Goal: Task Accomplishment & Management: Manage account settings

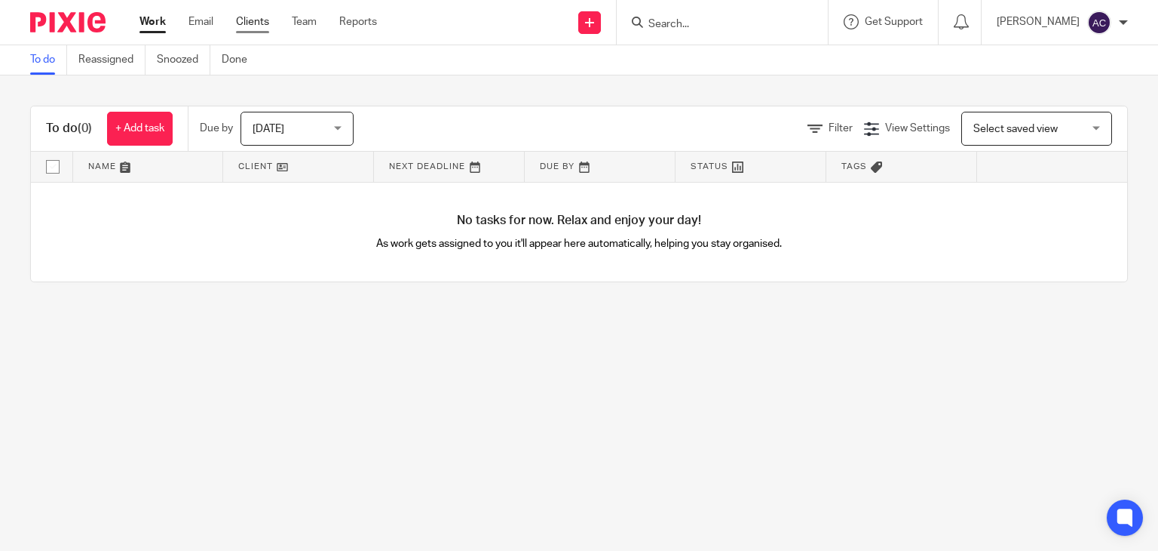
drag, startPoint x: 262, startPoint y: 20, endPoint x: 267, endPoint y: 27, distance: 8.8
click at [262, 21] on link "Clients" at bounding box center [252, 21] width 33 height 15
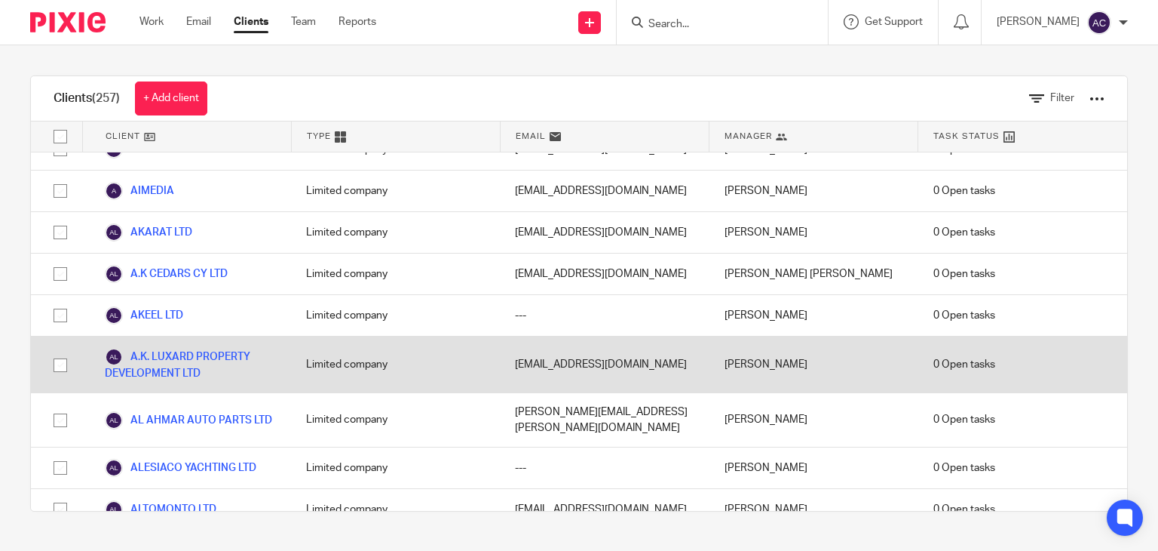
scroll to position [302, 0]
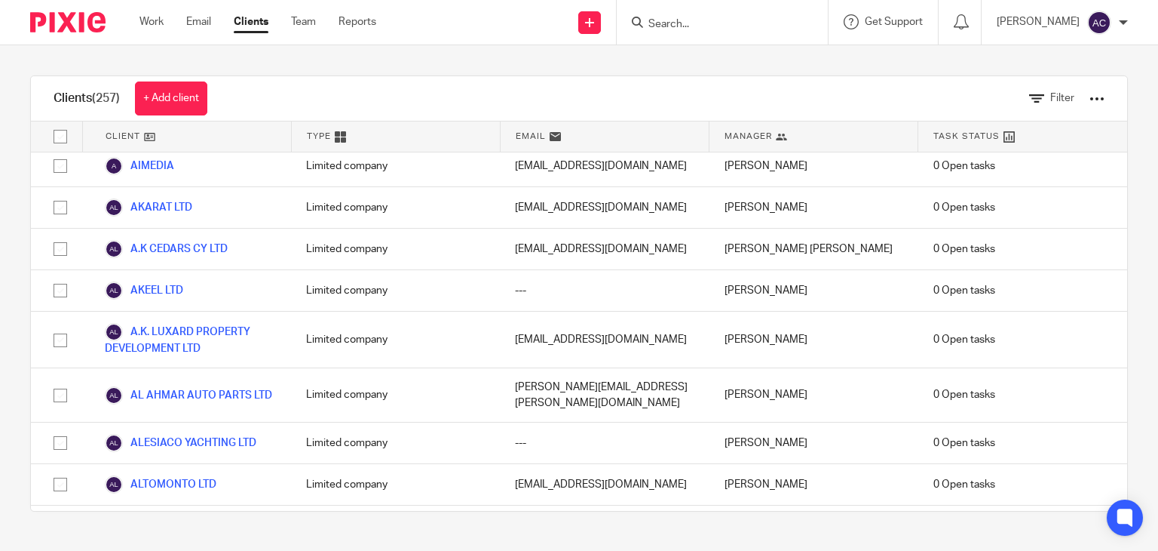
click at [670, 20] on input "Search" at bounding box center [715, 25] width 136 height 14
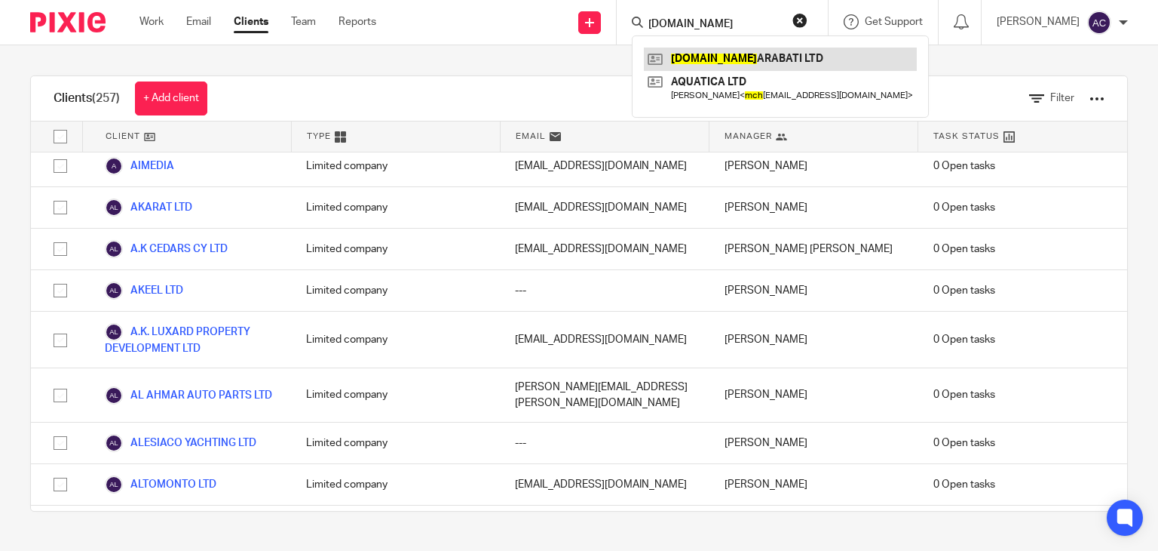
type input "m.ch"
click at [649, 64] on link at bounding box center [780, 59] width 273 height 23
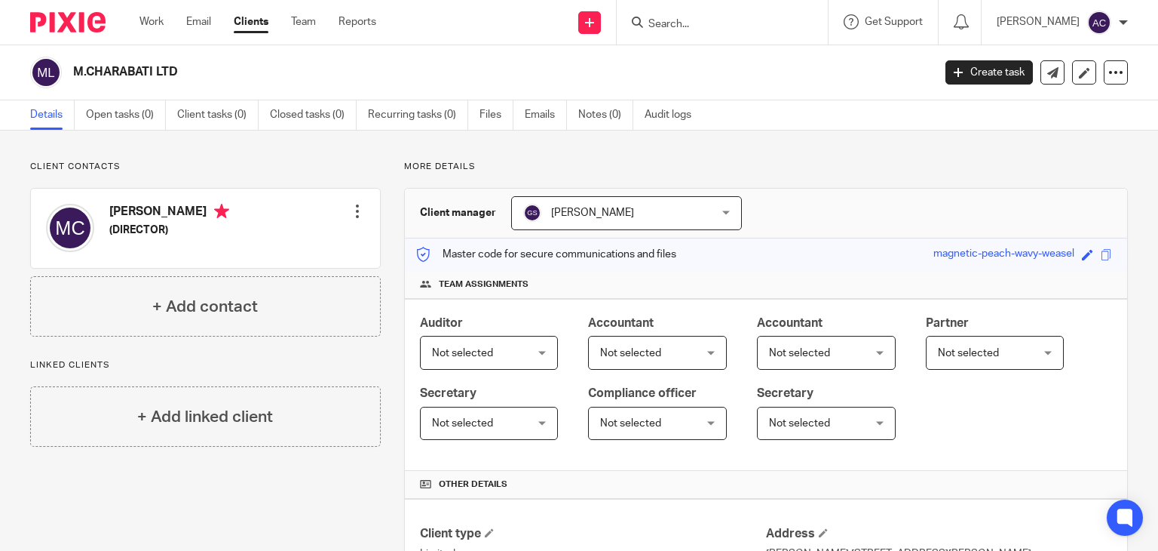
click at [667, 208] on span "[PERSON_NAME]" at bounding box center [610, 213] width 174 height 32
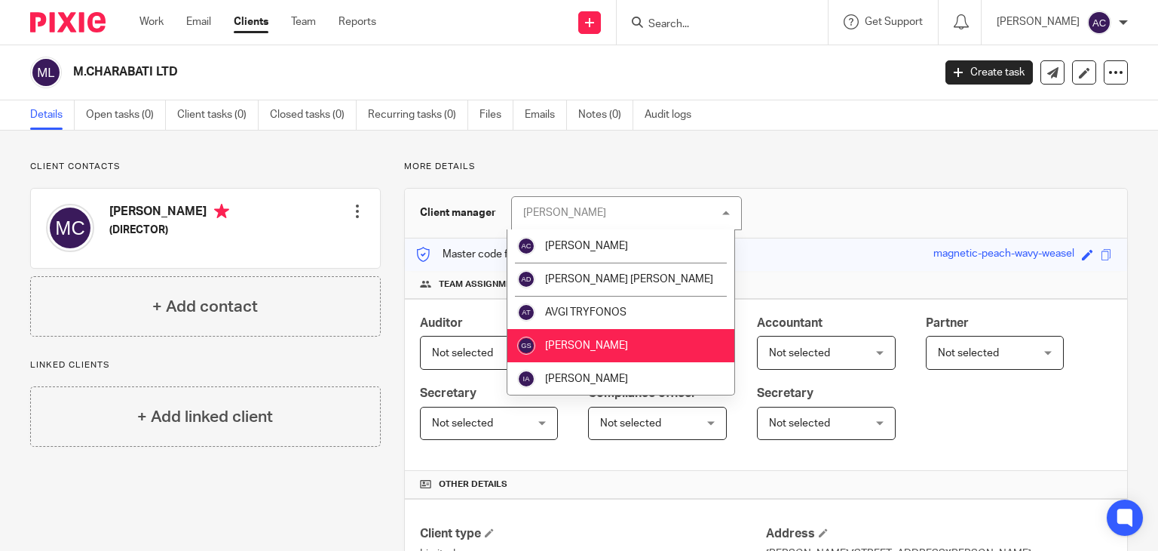
click at [667, 210] on div "[PERSON_NAME] [PERSON_NAME]" at bounding box center [626, 213] width 231 height 34
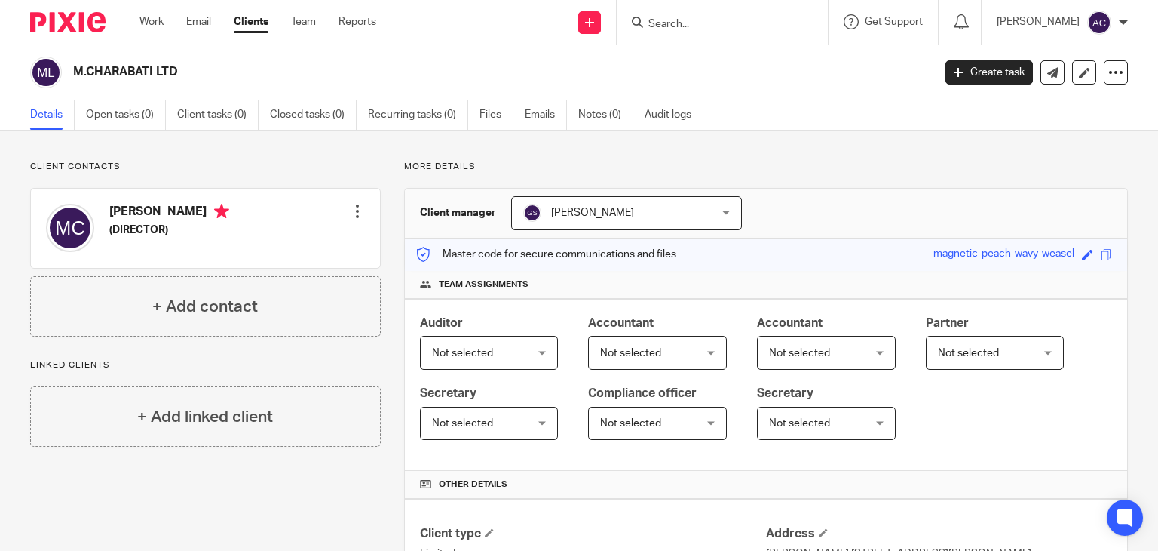
click at [532, 351] on span "Not selected" at bounding box center [482, 352] width 100 height 32
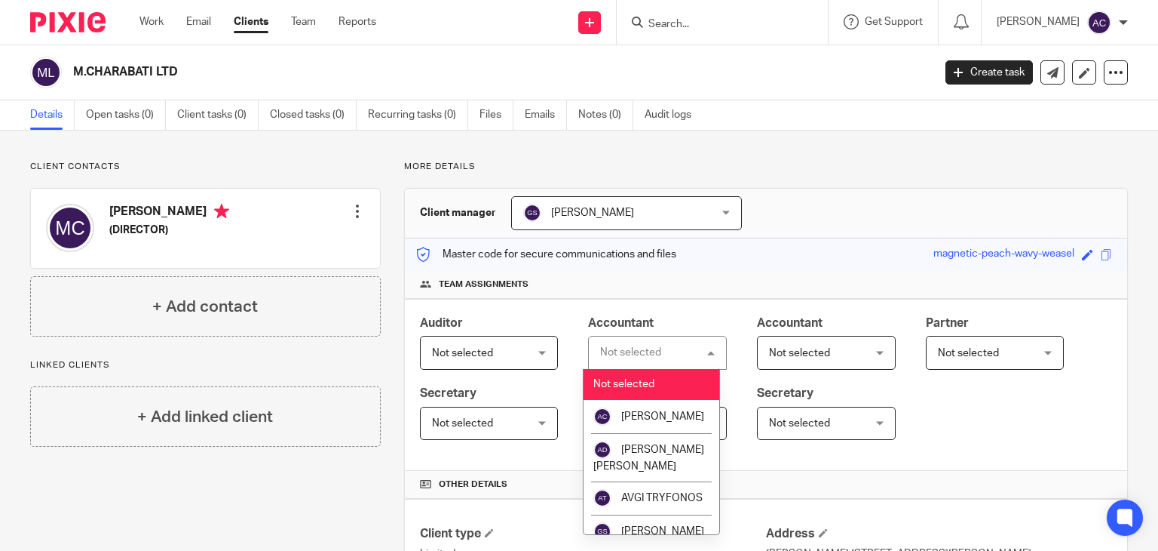
click at [683, 351] on div "Not selected Not selected" at bounding box center [657, 353] width 139 height 34
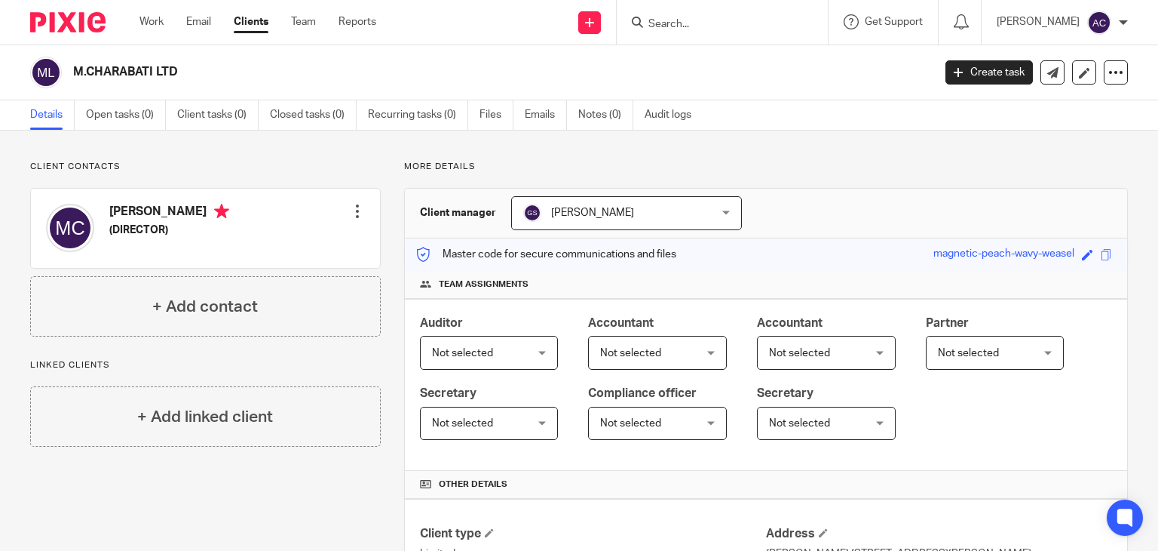
click at [532, 351] on span "Not selected" at bounding box center [482, 352] width 100 height 32
click at [635, 260] on p "Master code for secure communications and files" at bounding box center [546, 254] width 260 height 15
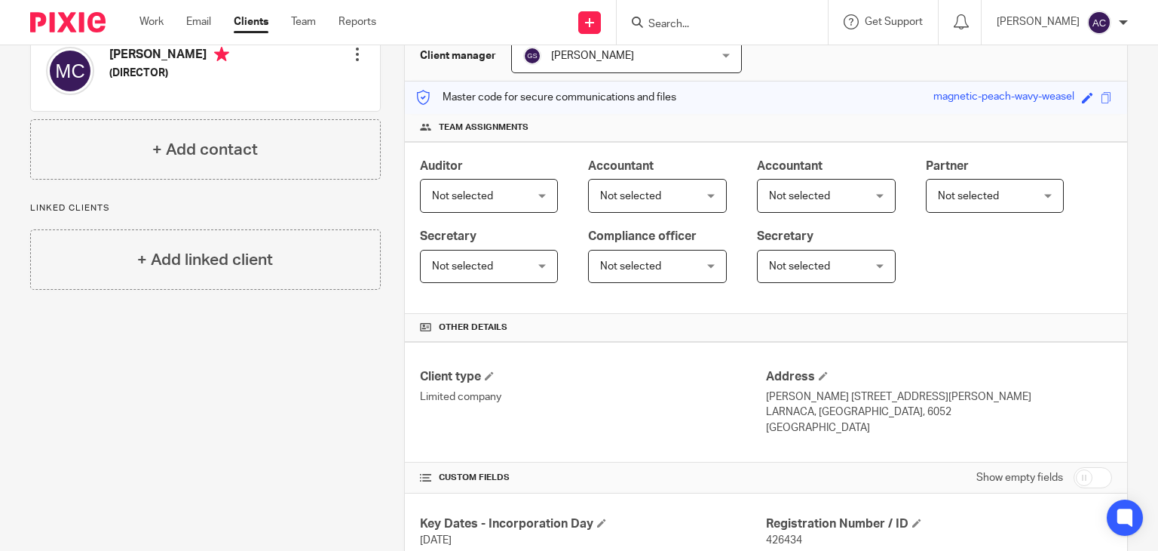
scroll to position [75, 0]
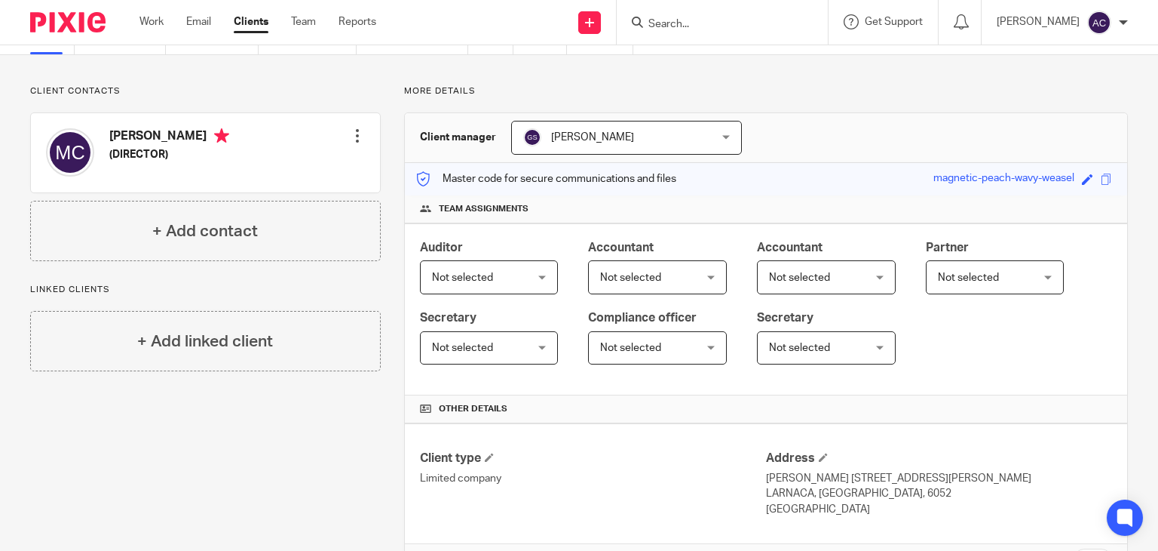
click at [350, 134] on div at bounding box center [357, 135] width 15 height 15
click at [269, 164] on link "Edit contact" at bounding box center [286, 169] width 144 height 22
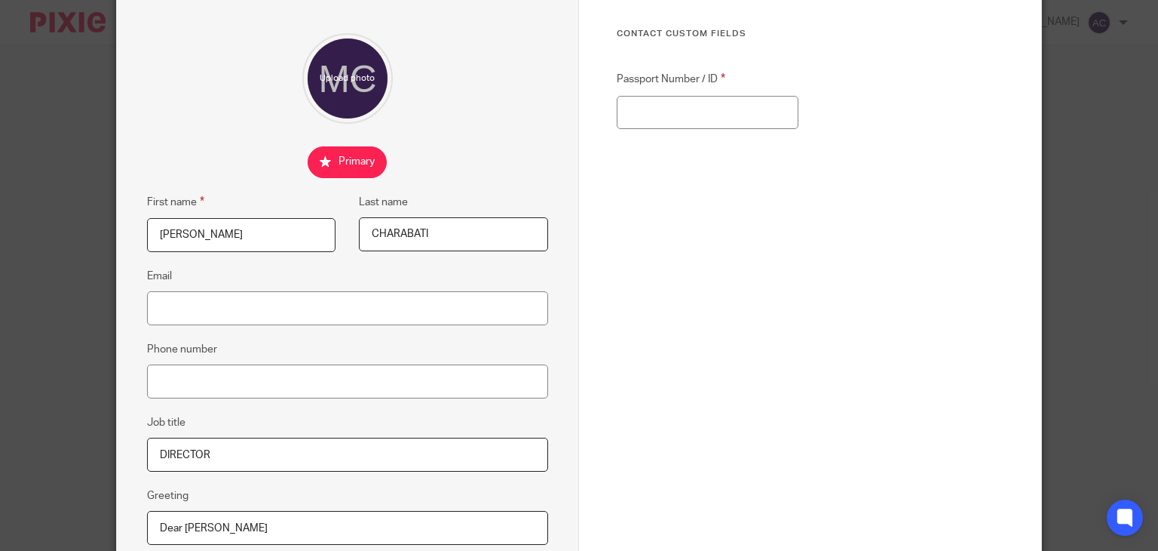
scroll to position [75, 0]
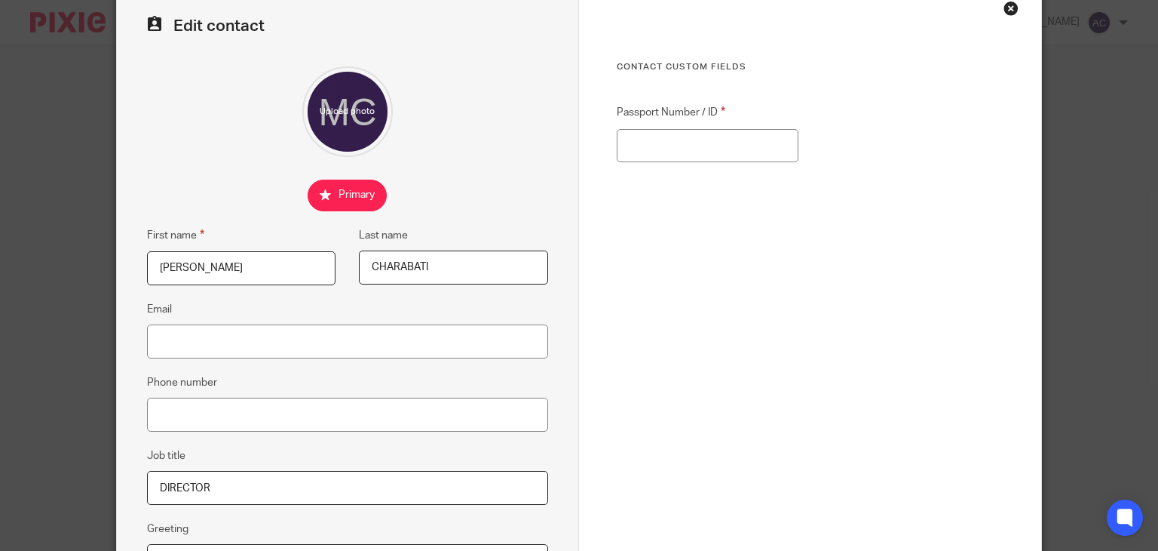
click at [1005, 10] on div "Close this dialog window" at bounding box center [1011, 8] width 15 height 15
